Goal: Information Seeking & Learning: Check status

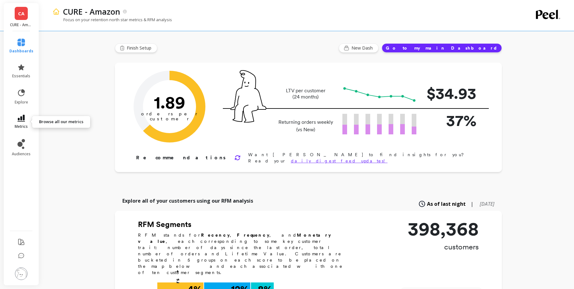
click at [18, 120] on icon at bounding box center [20, 118] width 7 height 7
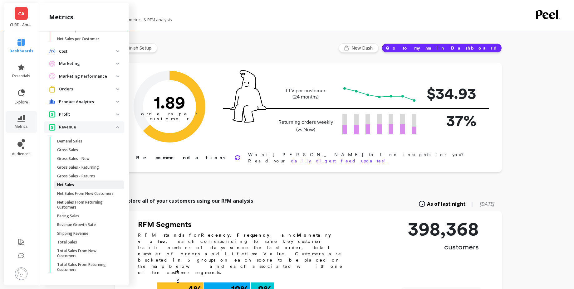
scroll to position [230, 0]
click at [88, 86] on p "Orders" at bounding box center [87, 89] width 57 height 6
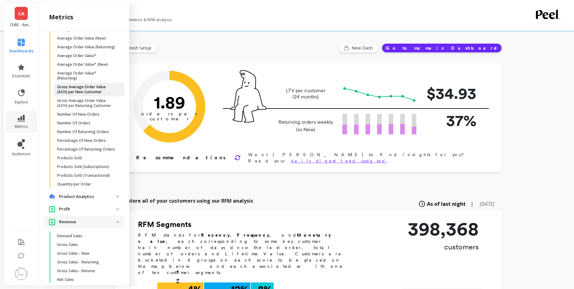
scroll to position [342, 0]
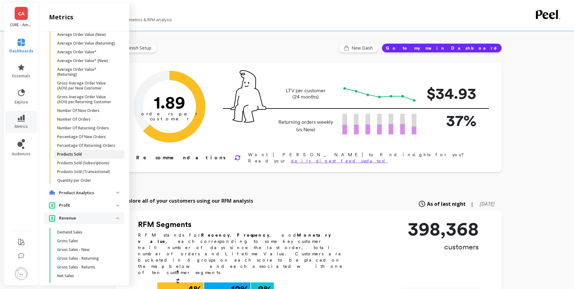
click at [96, 157] on span "Products Sold" at bounding box center [87, 154] width 60 height 5
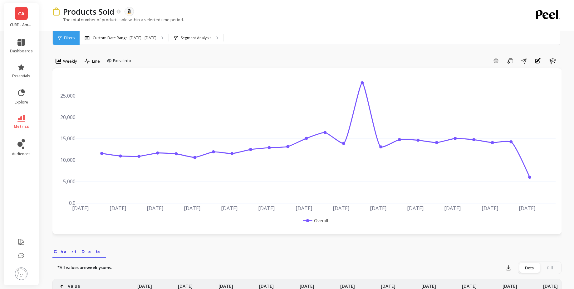
click at [64, 59] on span "Weekly" at bounding box center [70, 61] width 14 height 6
click at [72, 112] on div "Monthly" at bounding box center [76, 111] width 36 height 6
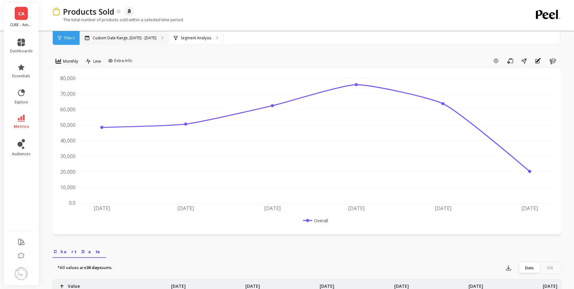
click at [127, 40] on p "Custom Date Range, [DATE] - [DATE]" at bounding box center [125, 38] width 64 height 5
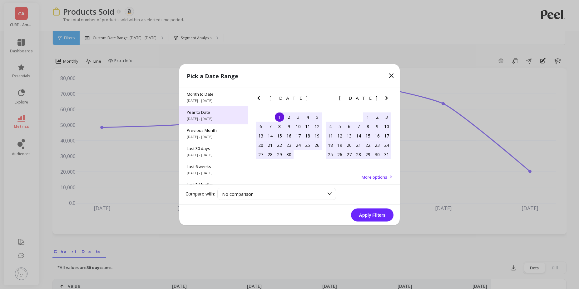
click at [230, 111] on span "Year to Date" at bounding box center [213, 112] width 53 height 6
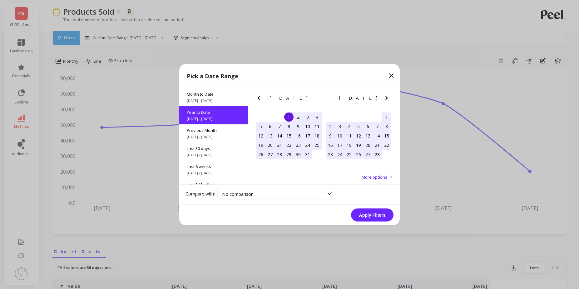
click at [359, 216] on button "Apply Filters" at bounding box center [372, 215] width 42 height 13
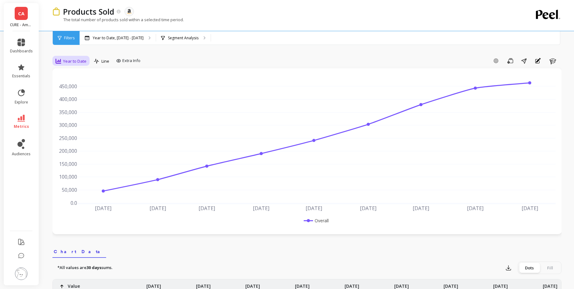
click at [73, 62] on span "Year to Date" at bounding box center [74, 61] width 23 height 6
click at [103, 42] on div "Year to Date, [DATE] - [DATE]" at bounding box center [118, 38] width 76 height 14
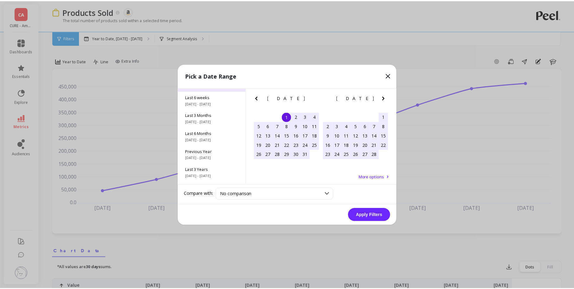
scroll to position [75, 0]
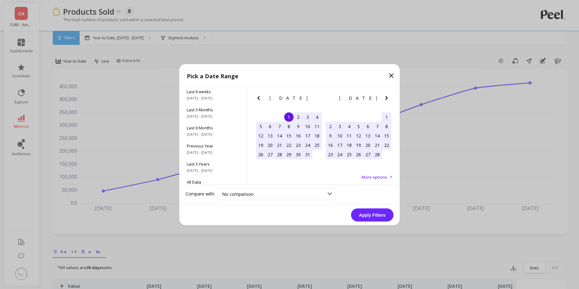
click at [392, 72] on icon at bounding box center [390, 75] width 7 height 7
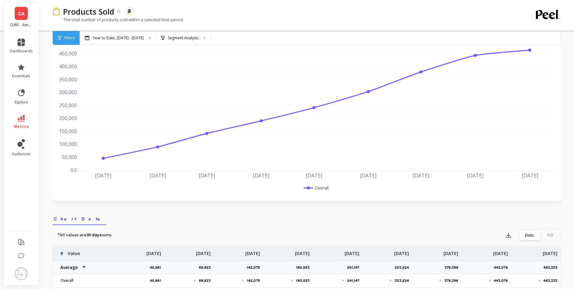
scroll to position [0, 0]
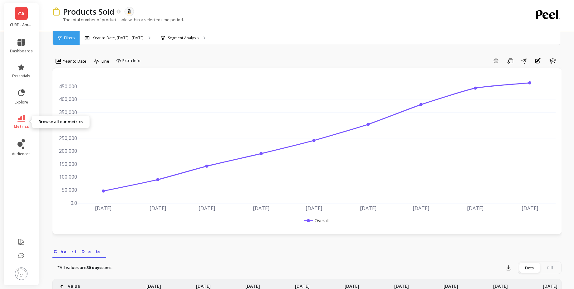
click at [27, 121] on link "metrics" at bounding box center [21, 122] width 23 height 14
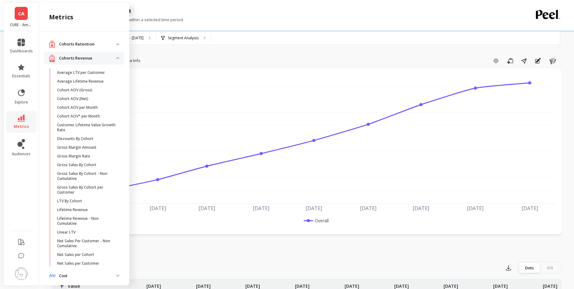
scroll to position [342, 0]
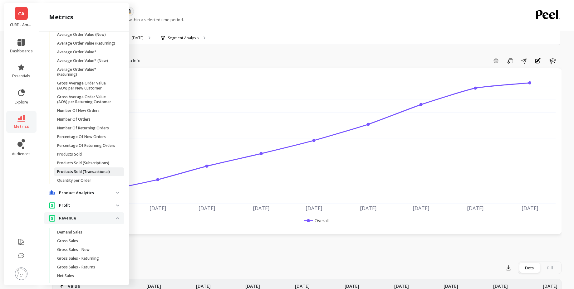
click at [102, 175] on p "Products Sold (Transactional)" at bounding box center [83, 172] width 53 height 5
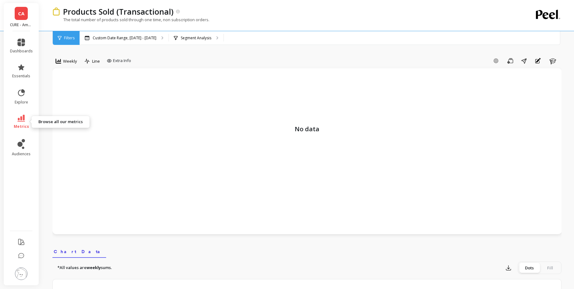
click at [25, 120] on icon at bounding box center [20, 118] width 7 height 7
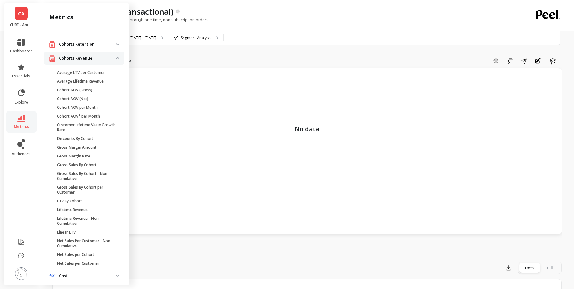
scroll to position [342, 0]
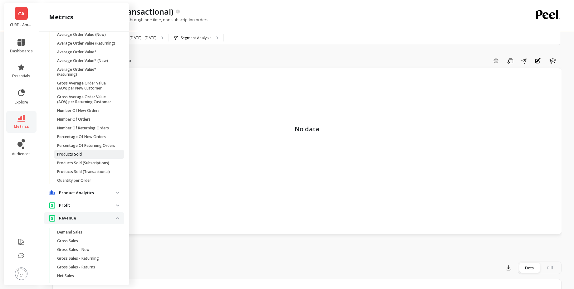
click at [85, 157] on span "Products Sold" at bounding box center [87, 154] width 60 height 5
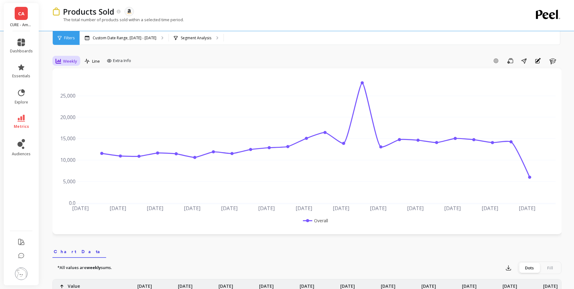
click at [76, 63] on span "Weekly" at bounding box center [70, 61] width 14 height 6
click at [78, 113] on div "Monthly" at bounding box center [76, 111] width 36 height 6
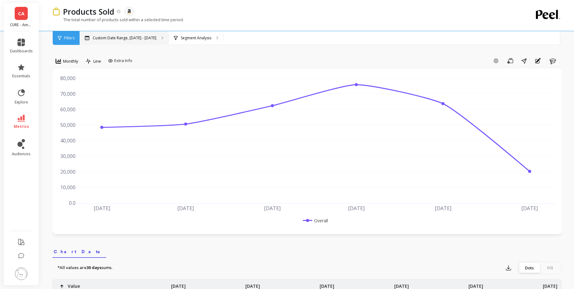
click at [146, 38] on p "Custom Date Range, [DATE] - [DATE]" at bounding box center [125, 38] width 64 height 5
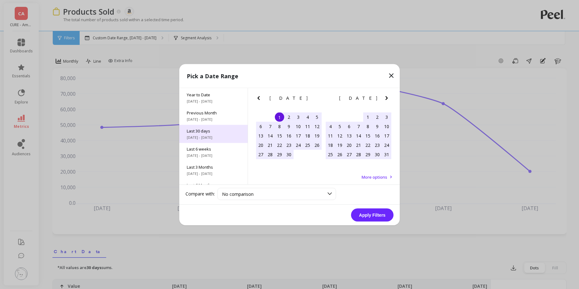
scroll to position [85, 0]
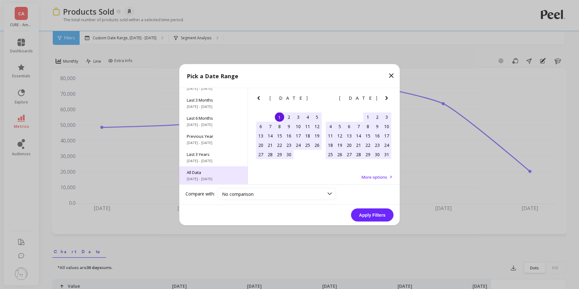
click at [214, 176] on div "All Data [DATE] - [DATE]" at bounding box center [213, 175] width 68 height 18
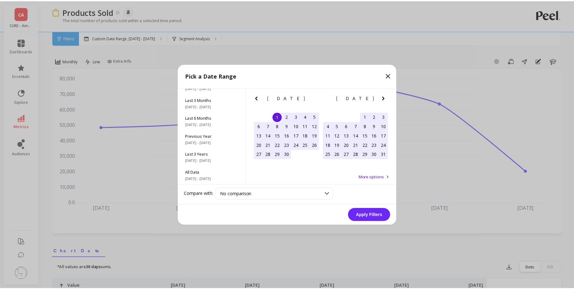
scroll to position [0, 0]
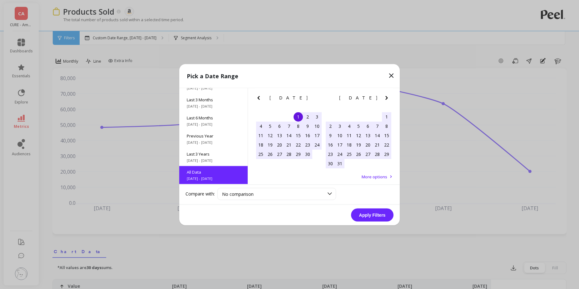
click at [378, 212] on button "Apply Filters" at bounding box center [372, 215] width 42 height 13
